Goal: Information Seeking & Learning: Check status

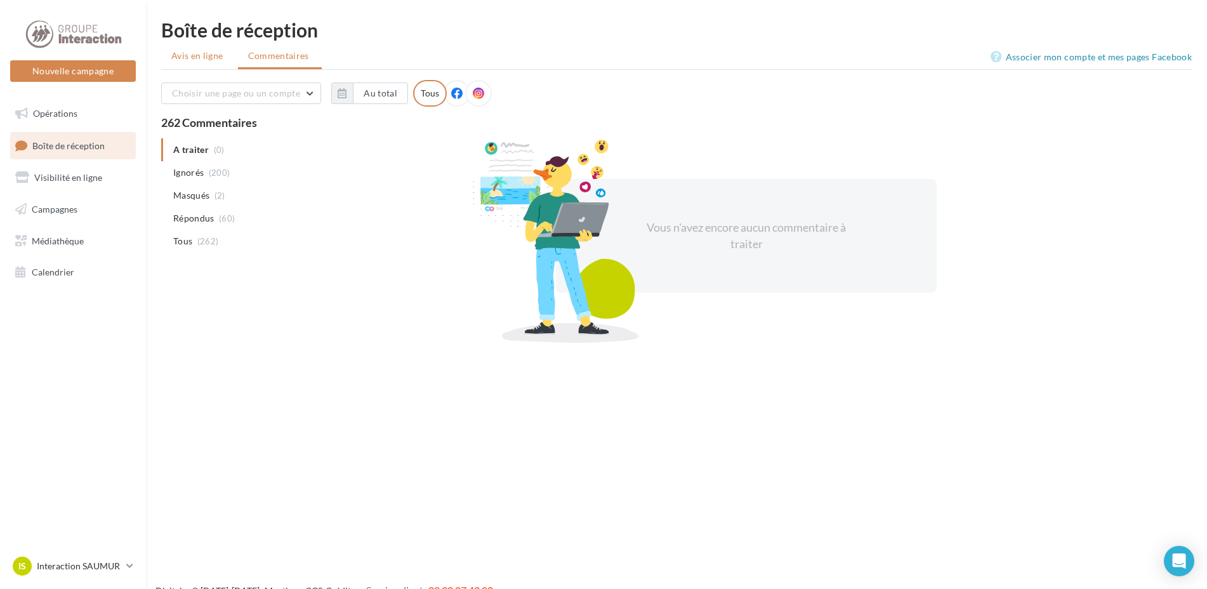
click at [197, 48] on li "Avis en ligne" at bounding box center [198, 55] width 75 height 23
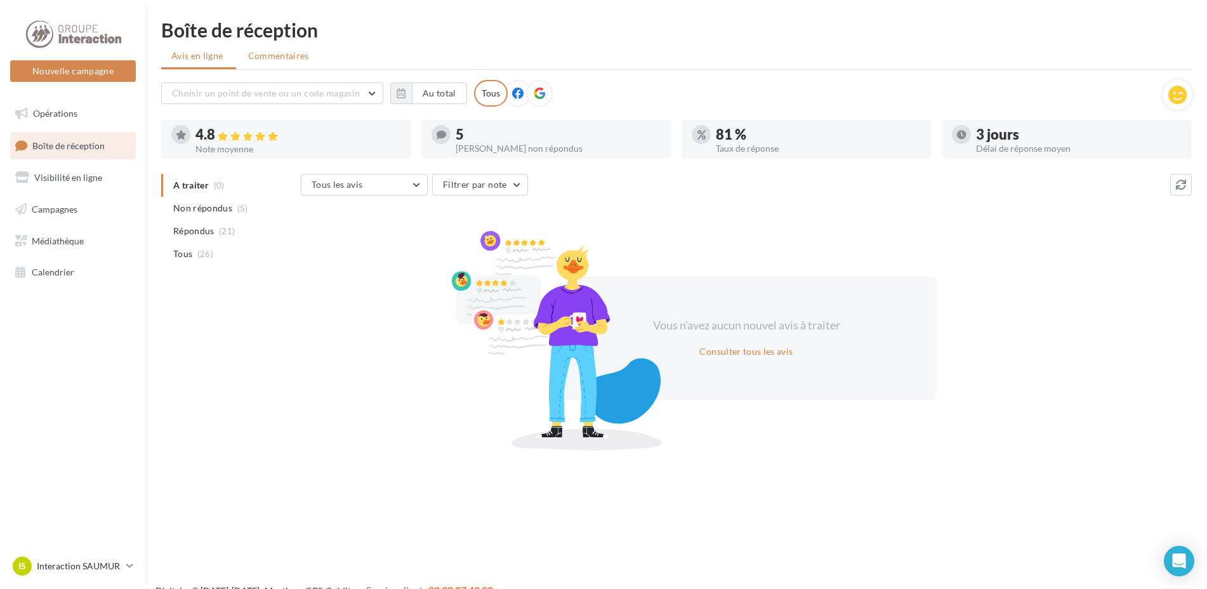
click at [283, 60] on span "Commentaires" at bounding box center [278, 56] width 61 height 13
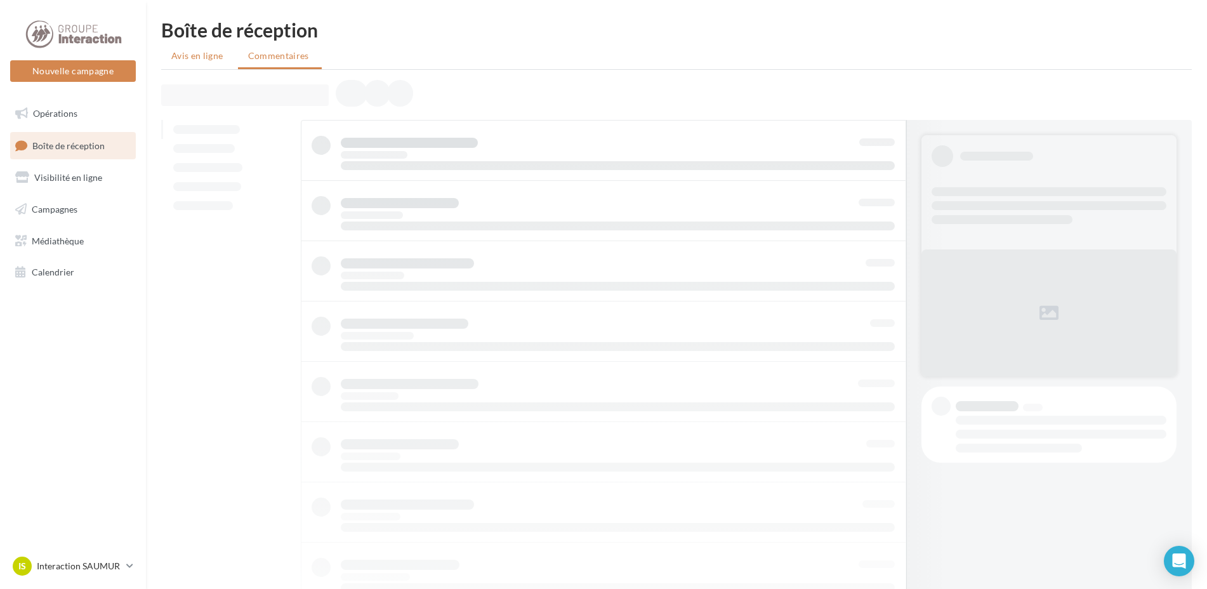
click at [215, 61] on span "Avis en ligne" at bounding box center [197, 56] width 52 height 13
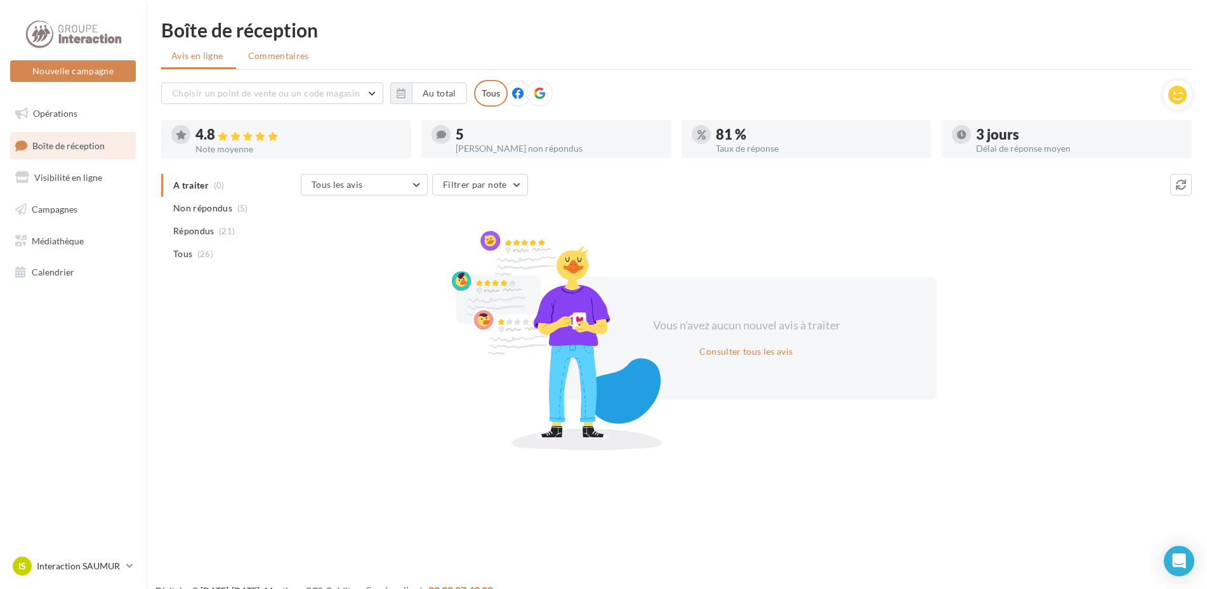
click at [281, 60] on span "Commentaires" at bounding box center [278, 56] width 61 height 13
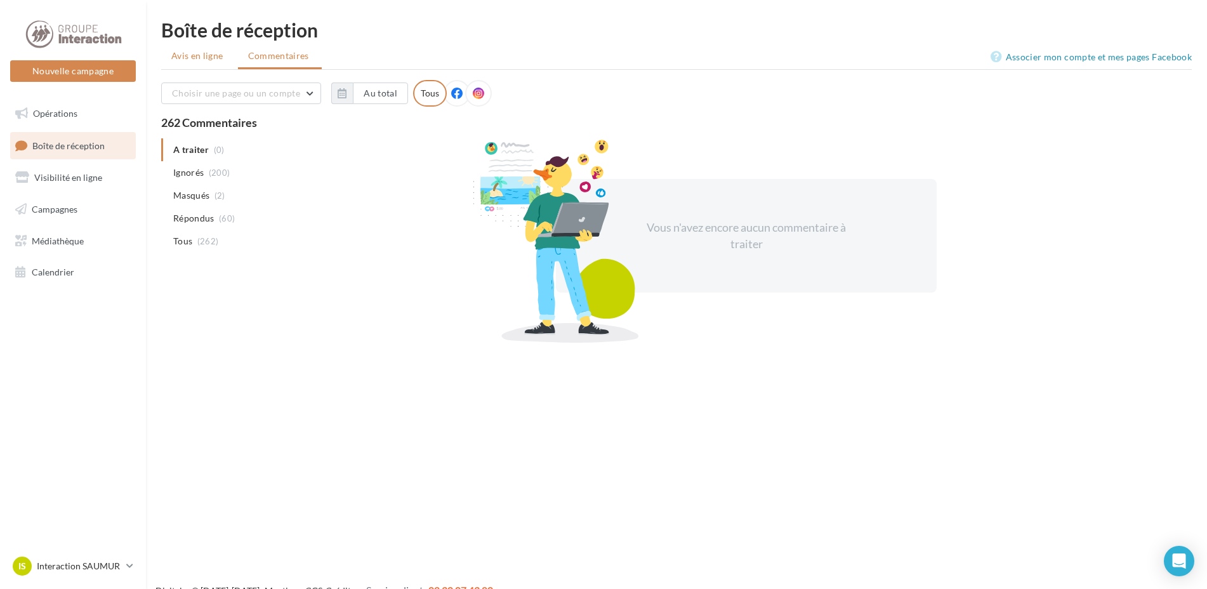
click at [180, 50] on span "Avis en ligne" at bounding box center [197, 56] width 52 height 13
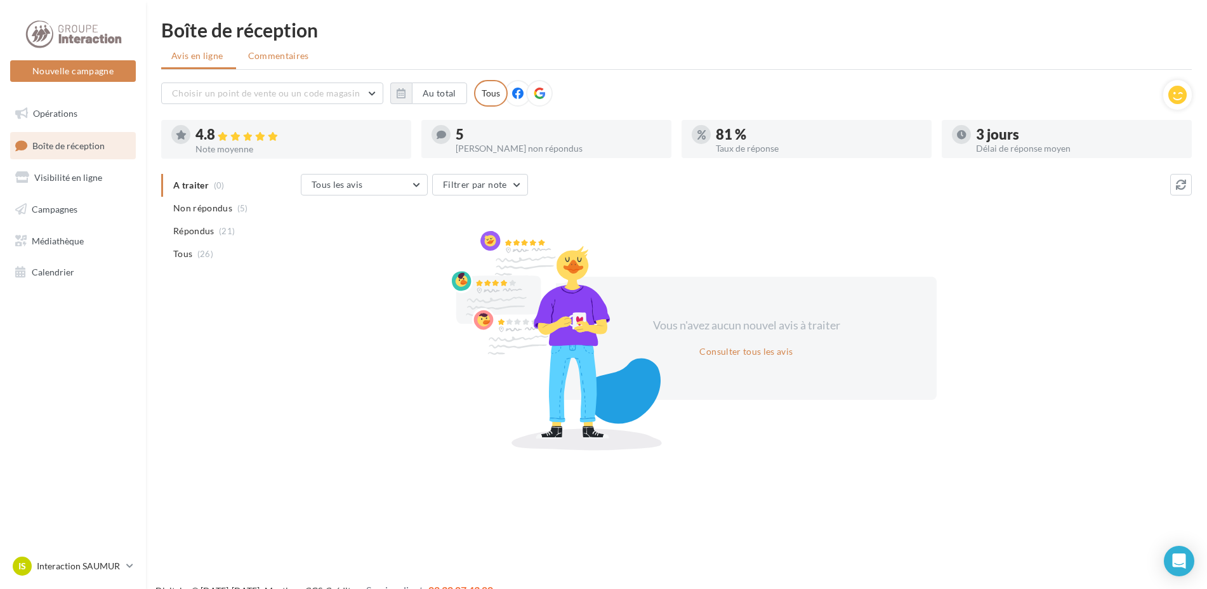
click at [267, 63] on li "Commentaires" at bounding box center [280, 55] width 84 height 23
